Goal: Transaction & Acquisition: Purchase product/service

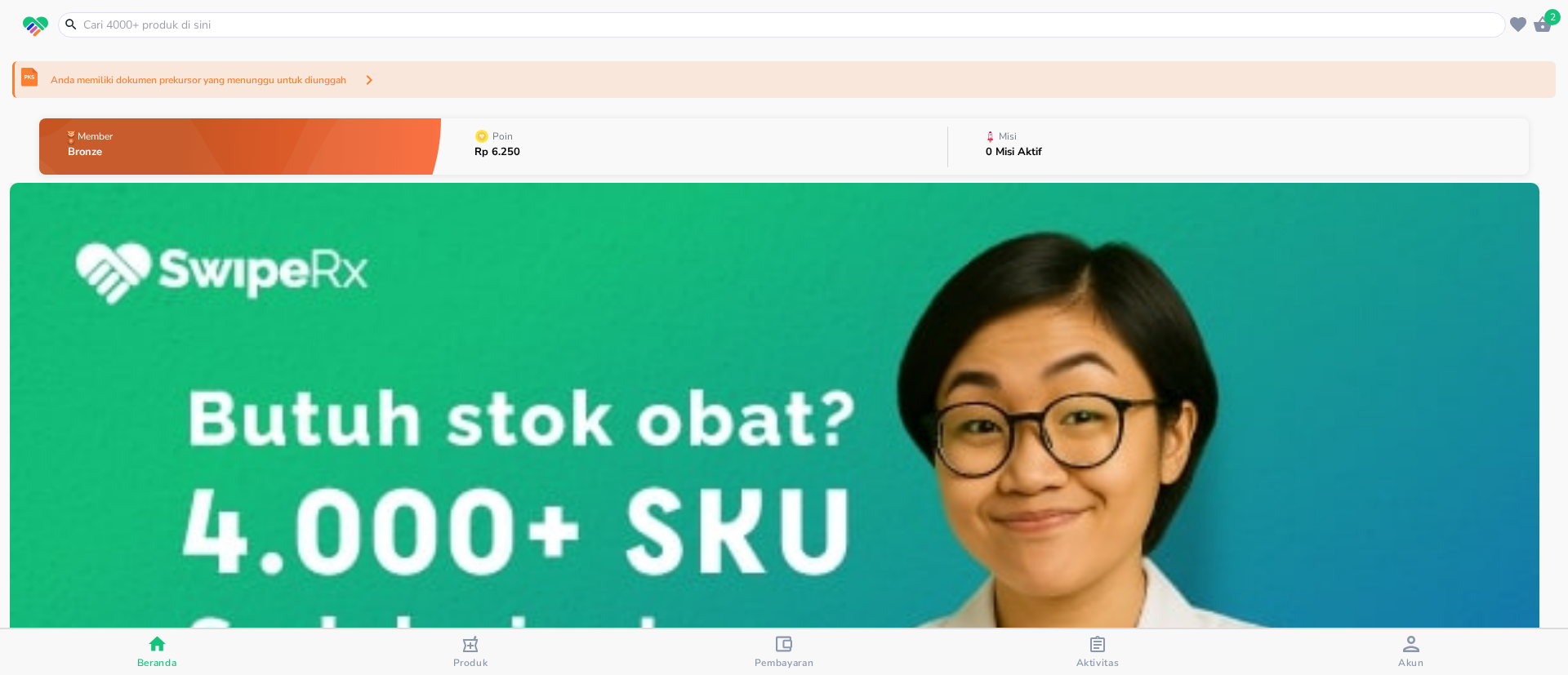
click at [458, 28] on input "text" at bounding box center [791, 24] width 1420 height 17
